Goal: Find specific page/section: Find specific page/section

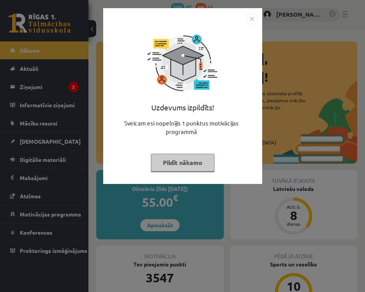
click at [248, 20] on img "Close" at bounding box center [252, 19] width 12 height 12
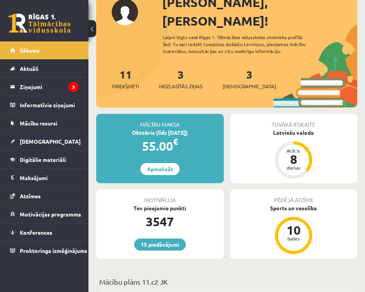
scroll to position [60, 0]
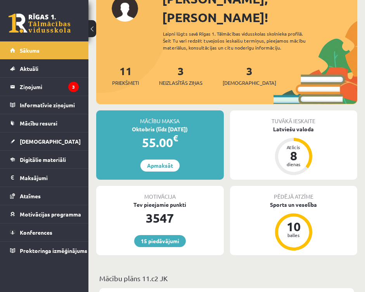
click at [127, 110] on div "Mācību maksa" at bounding box center [160, 117] width 128 height 15
click at [52, 79] on legend "Ziņojumi 3" at bounding box center [49, 87] width 59 height 18
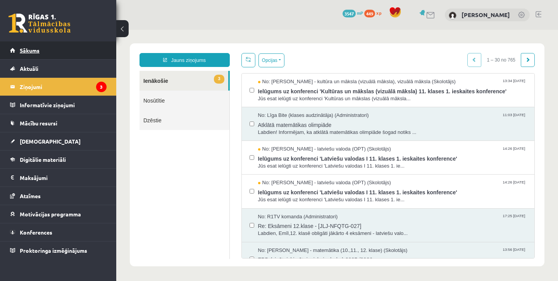
click at [77, 48] on link "Sākums" at bounding box center [58, 50] width 97 height 18
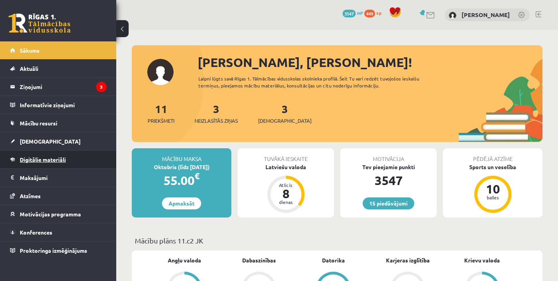
click at [52, 155] on link "Digitālie materiāli" at bounding box center [58, 160] width 97 height 18
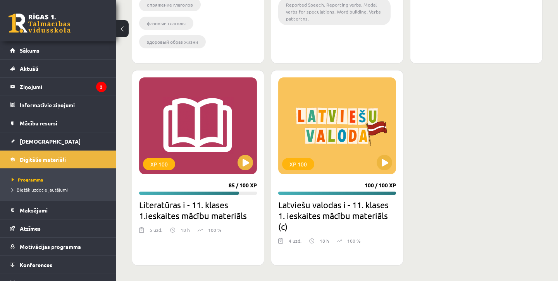
scroll to position [1182, 0]
